Goal: Find specific page/section: Find specific page/section

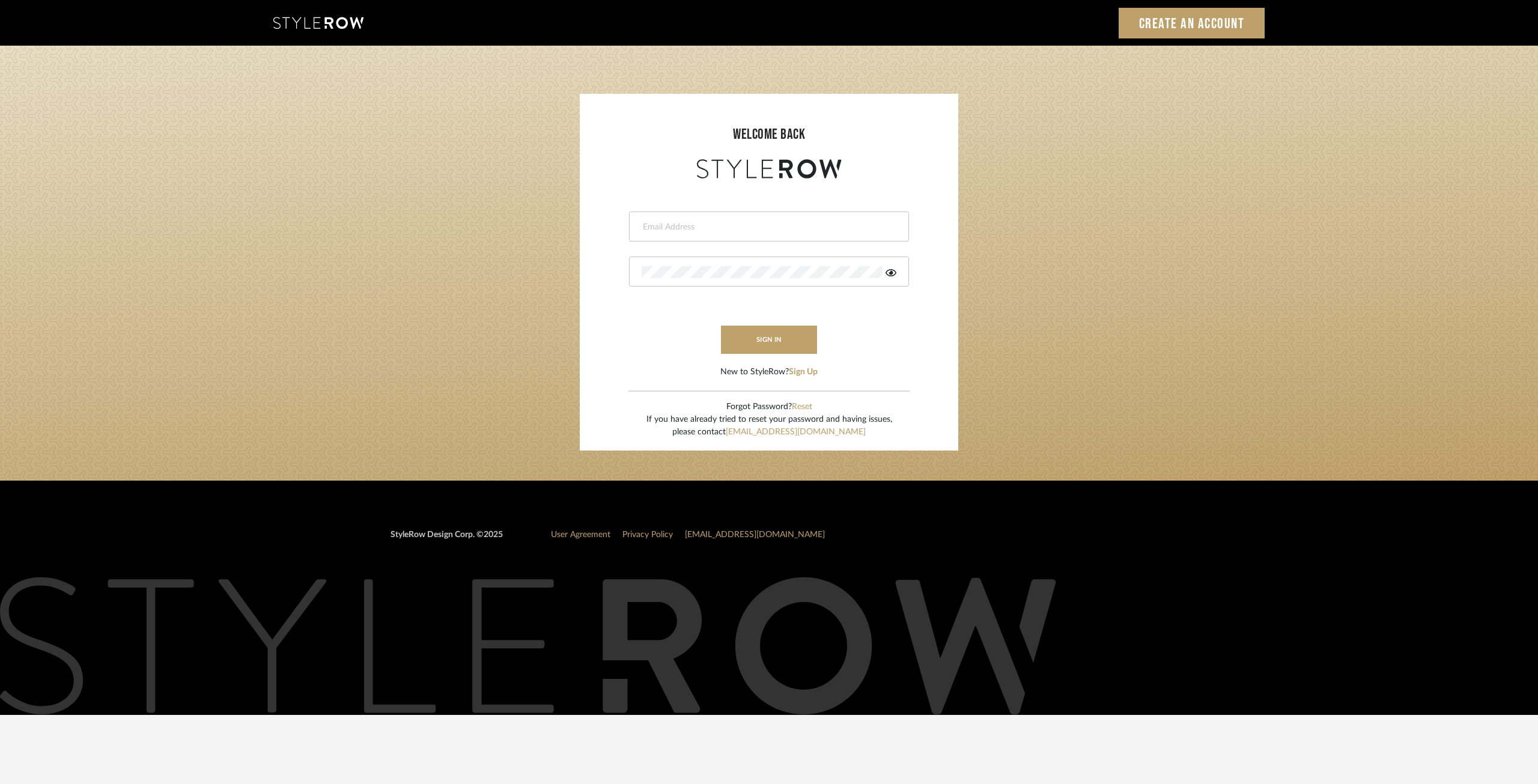
type input "ksears@morgantewilson.com"
click at [765, 361] on form "ksears@morgantewilson.com This field is required This field is required sign in…" at bounding box center [768, 280] width 354 height 197
click at [766, 343] on button "sign in" at bounding box center [769, 339] width 96 height 28
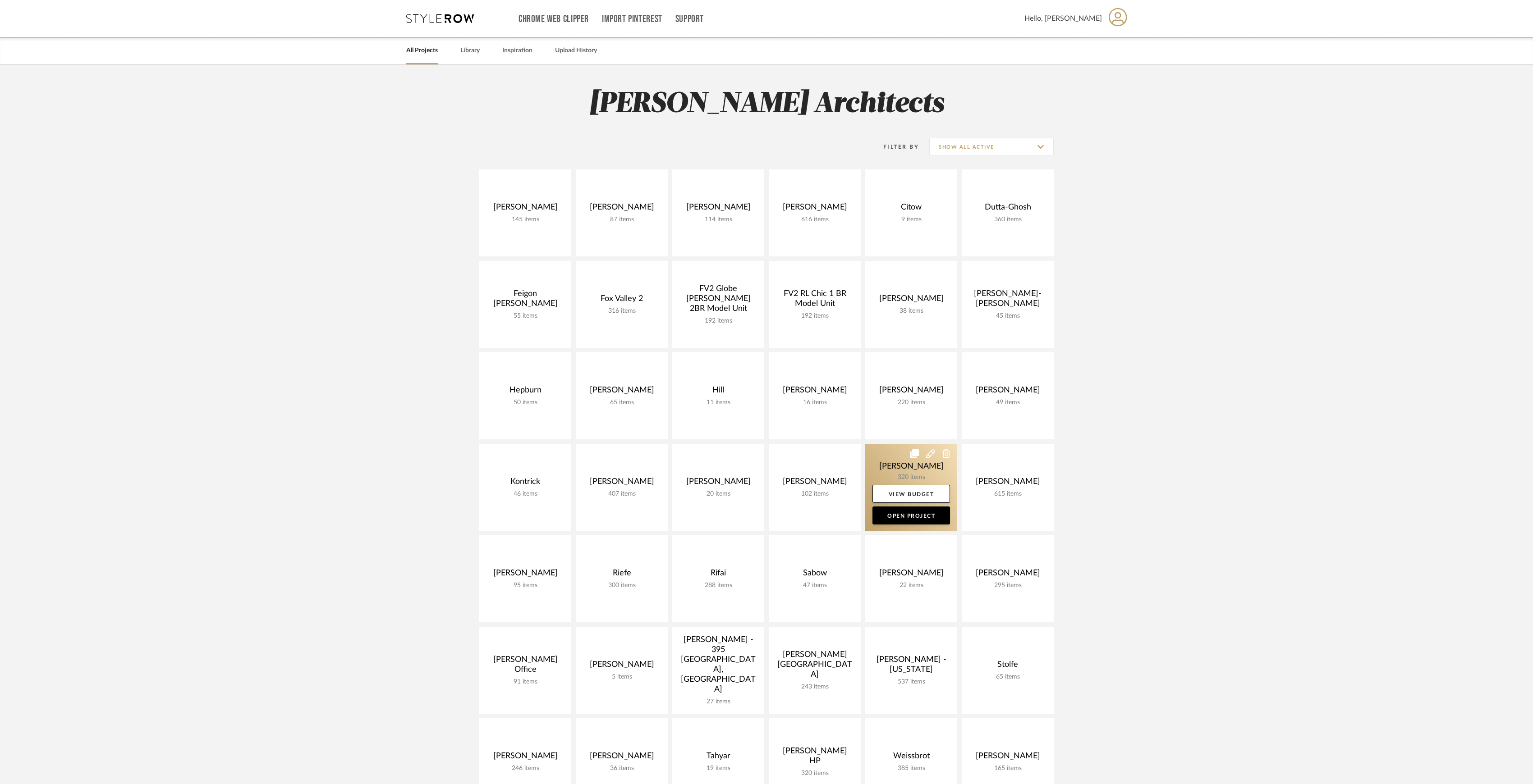
click at [899, 478] on link at bounding box center [911, 487] width 92 height 87
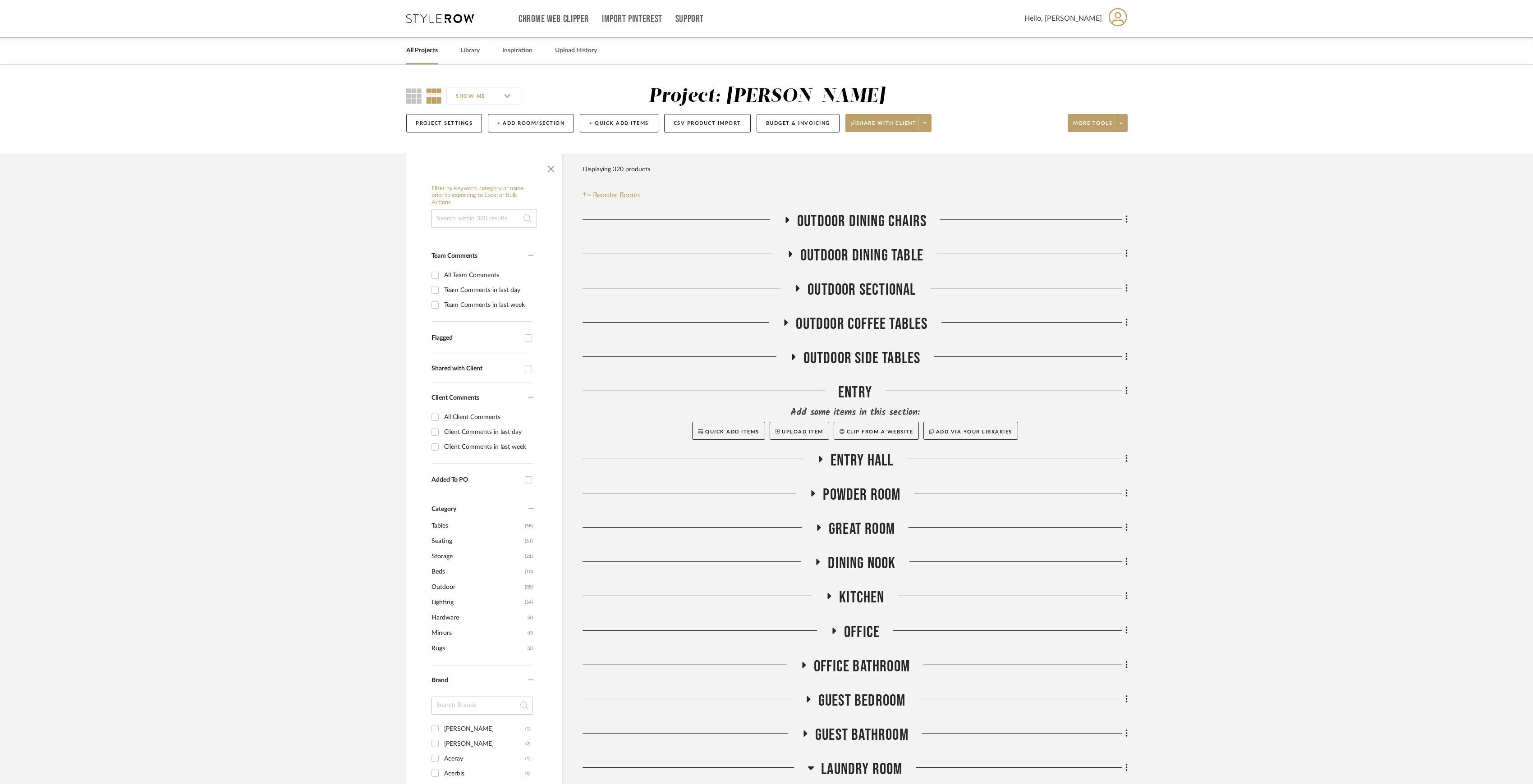
click at [863, 531] on span "Great Room" at bounding box center [861, 529] width 66 height 19
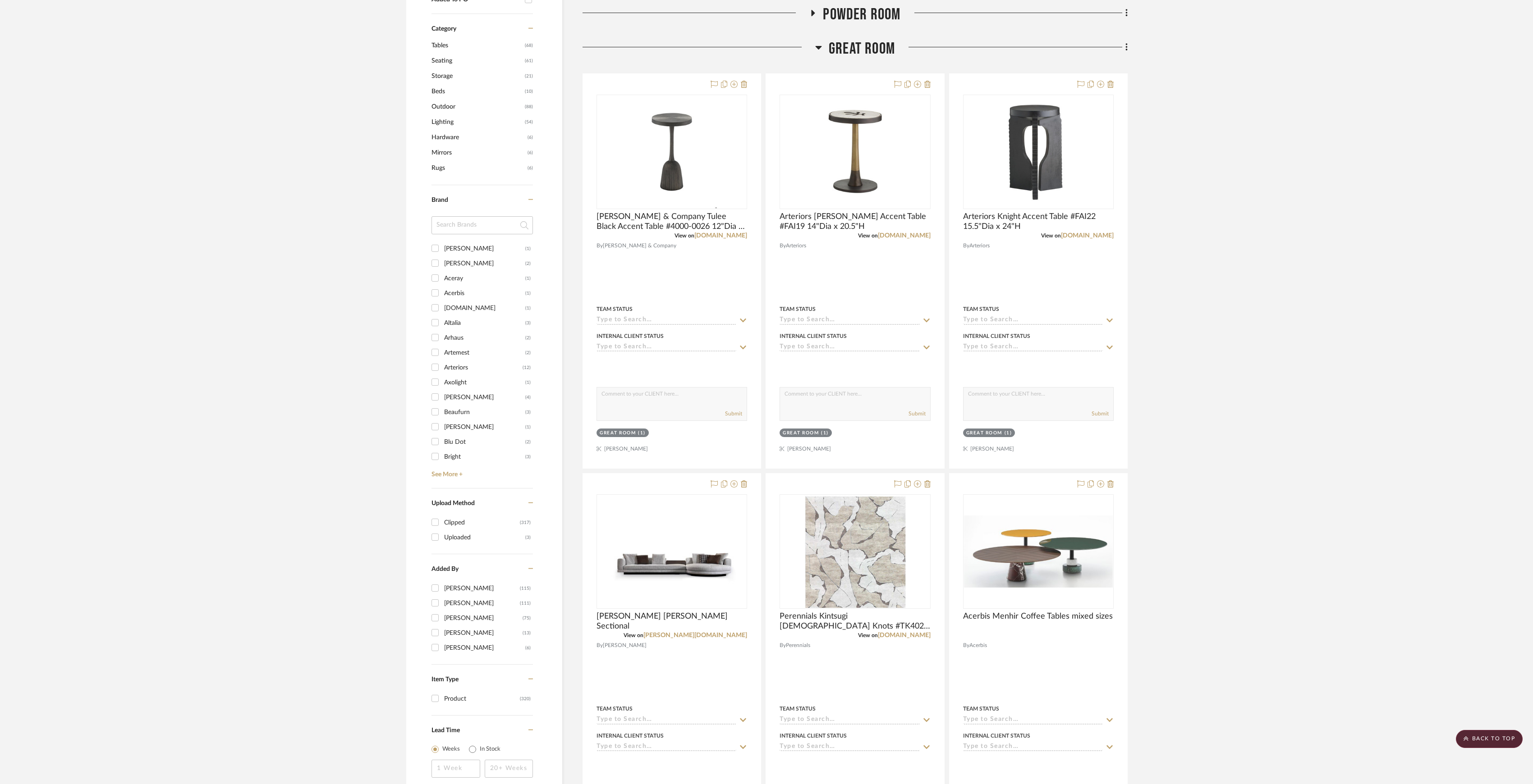
scroll to position [721, 0]
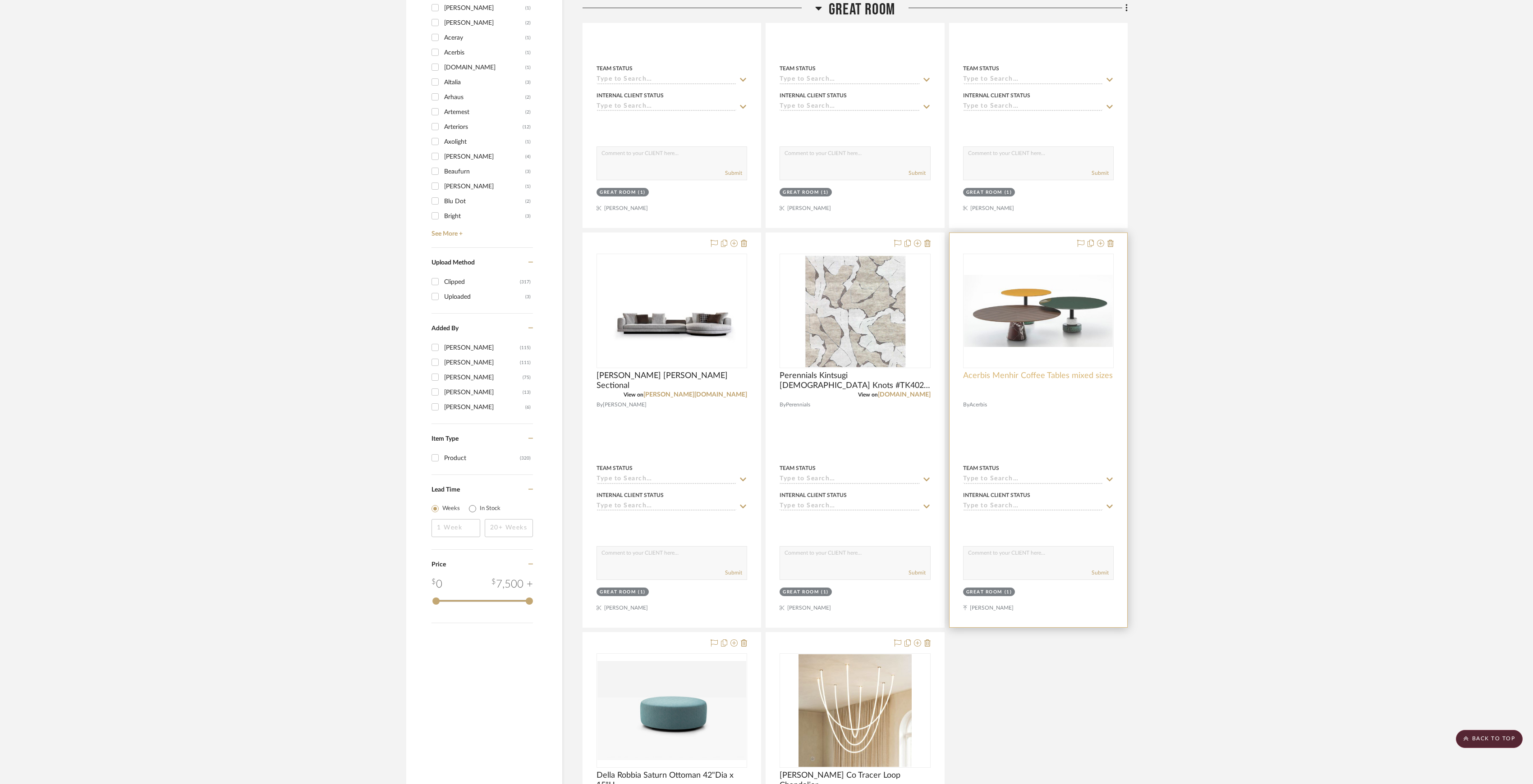
click at [1036, 381] on span "Acerbis Menhir Coffee Tables mixed sizes" at bounding box center [1038, 376] width 150 height 10
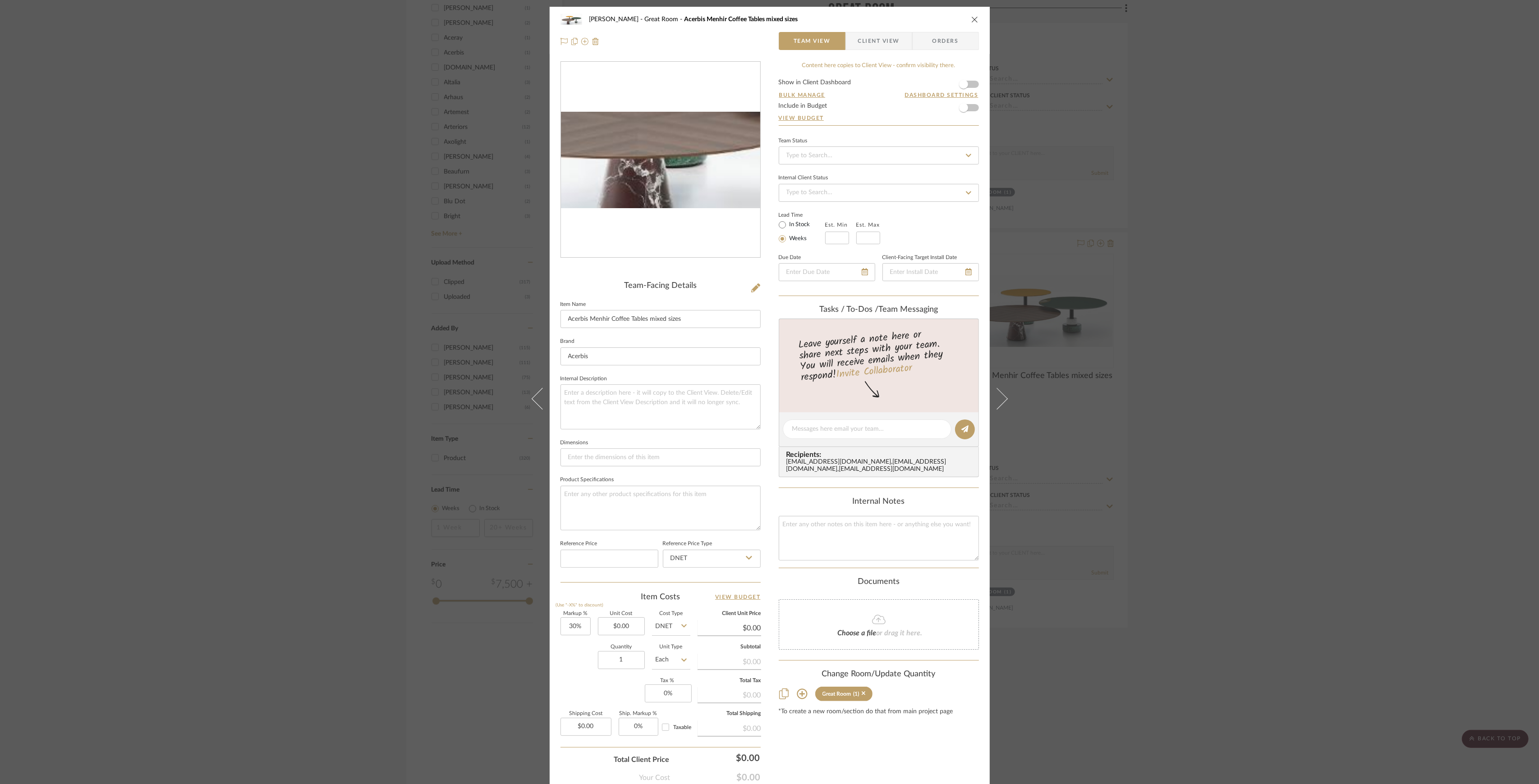
click at [637, 176] on img "0" at bounding box center [661, 159] width 200 height 96
